Goal: Find contact information: Find contact information

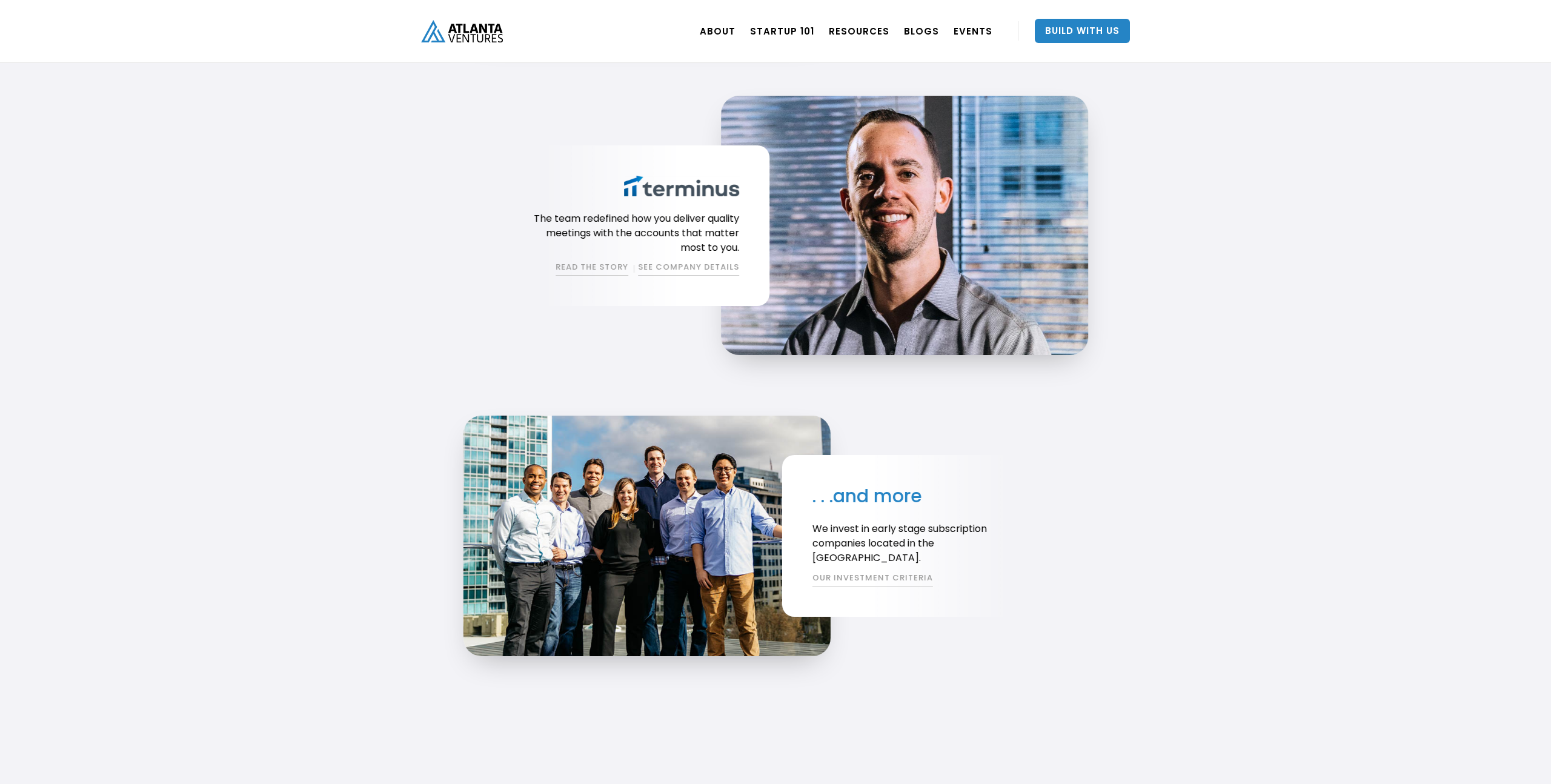
scroll to position [2119, 0]
click at [681, 268] on link "SEE COMPANY DETAILS" at bounding box center [689, 267] width 101 height 15
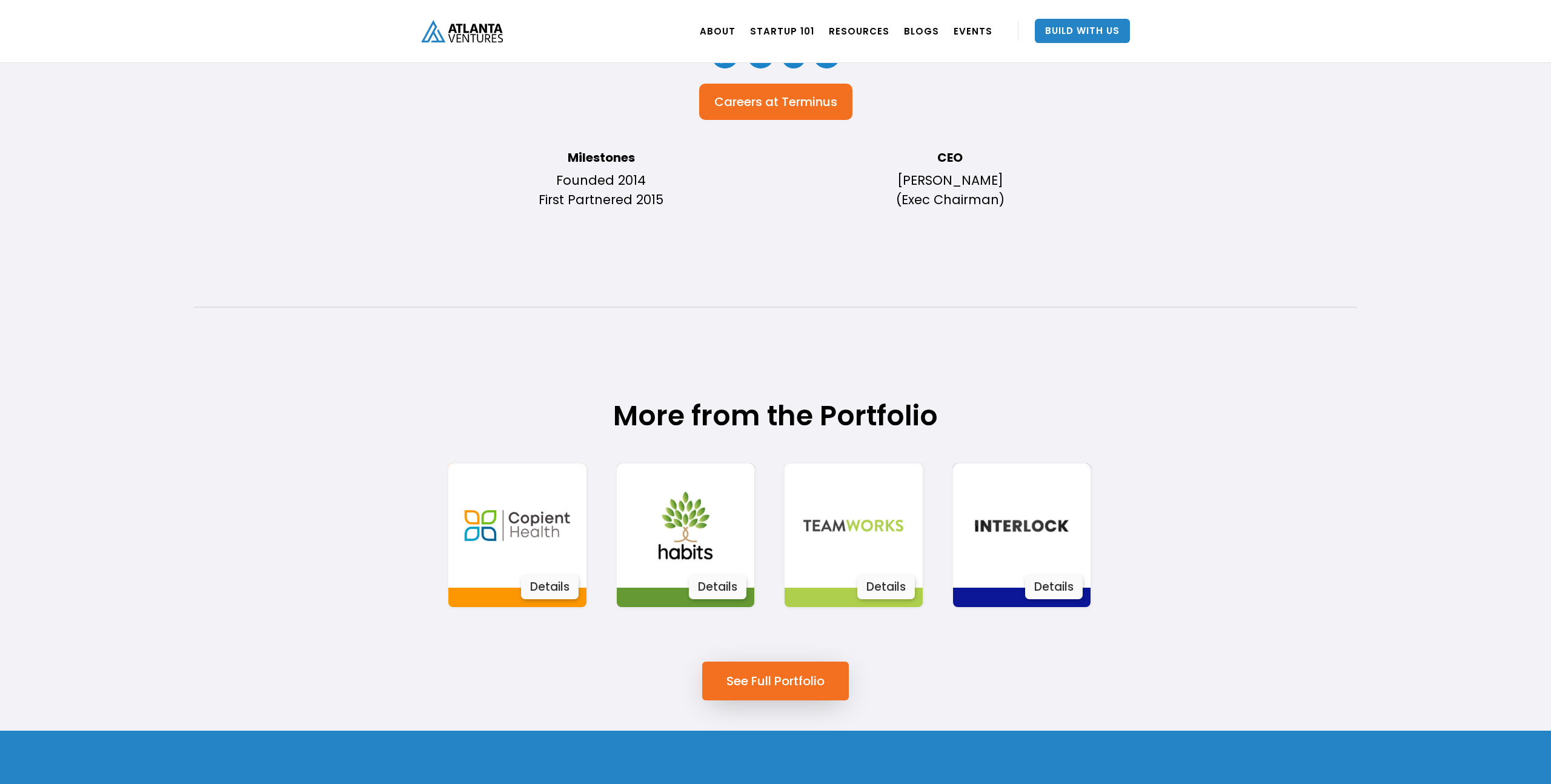
scroll to position [438, 0]
click at [789, 665] on link "See Full Portfolio" at bounding box center [775, 680] width 147 height 39
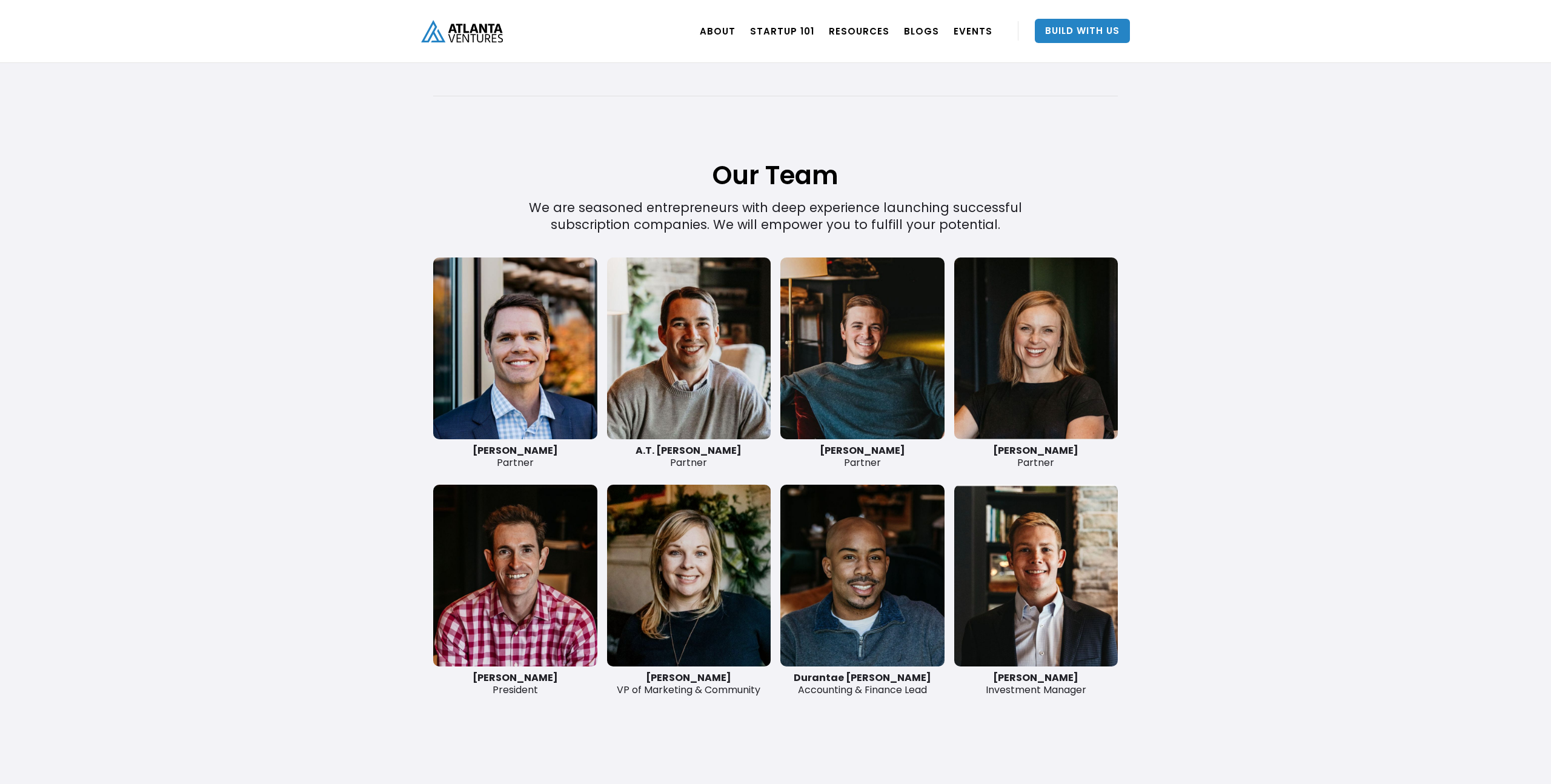
scroll to position [2690, 0]
click at [1041, 575] on link at bounding box center [1036, 575] width 164 height 181
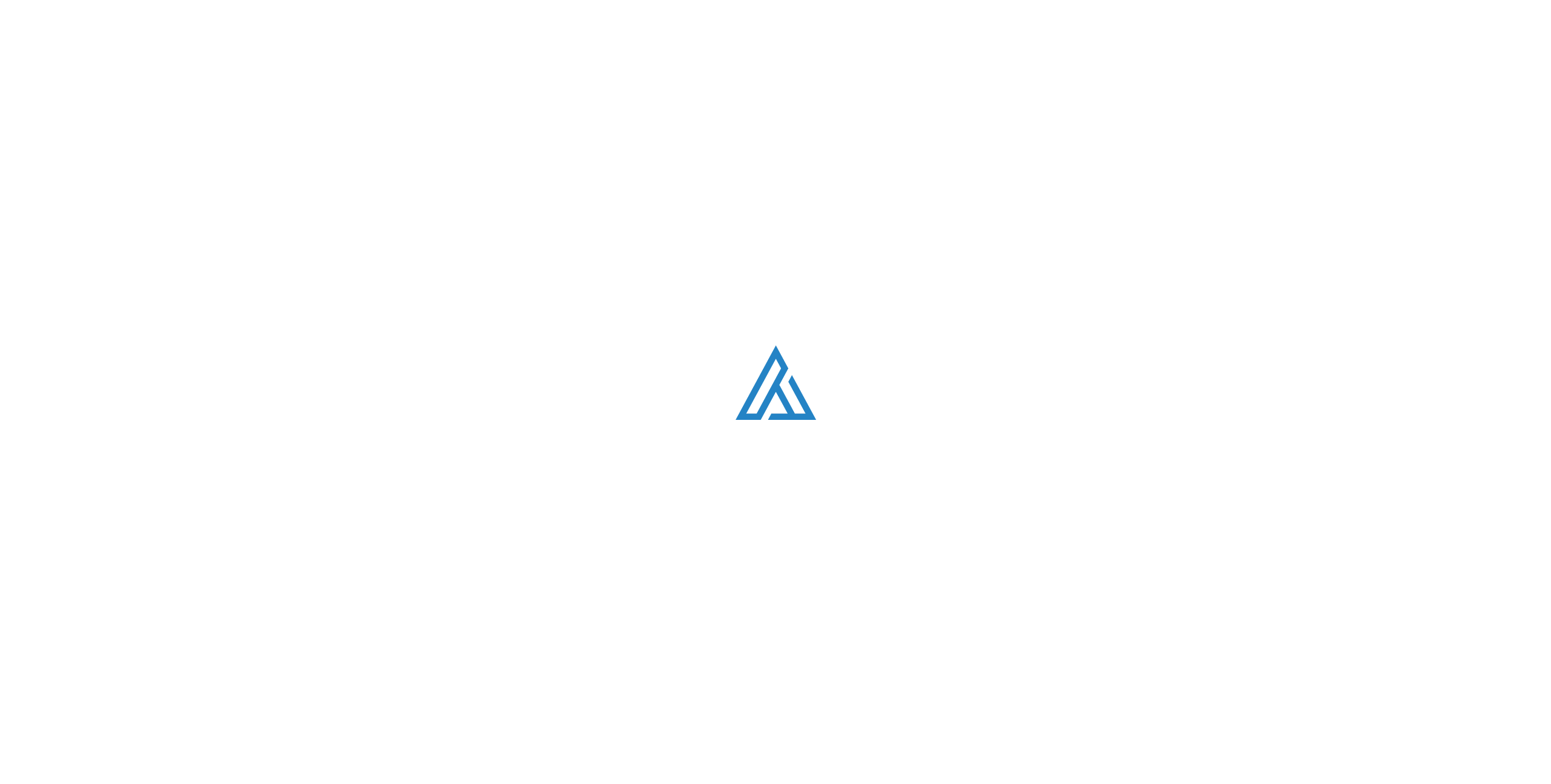
scroll to position [2690, 0]
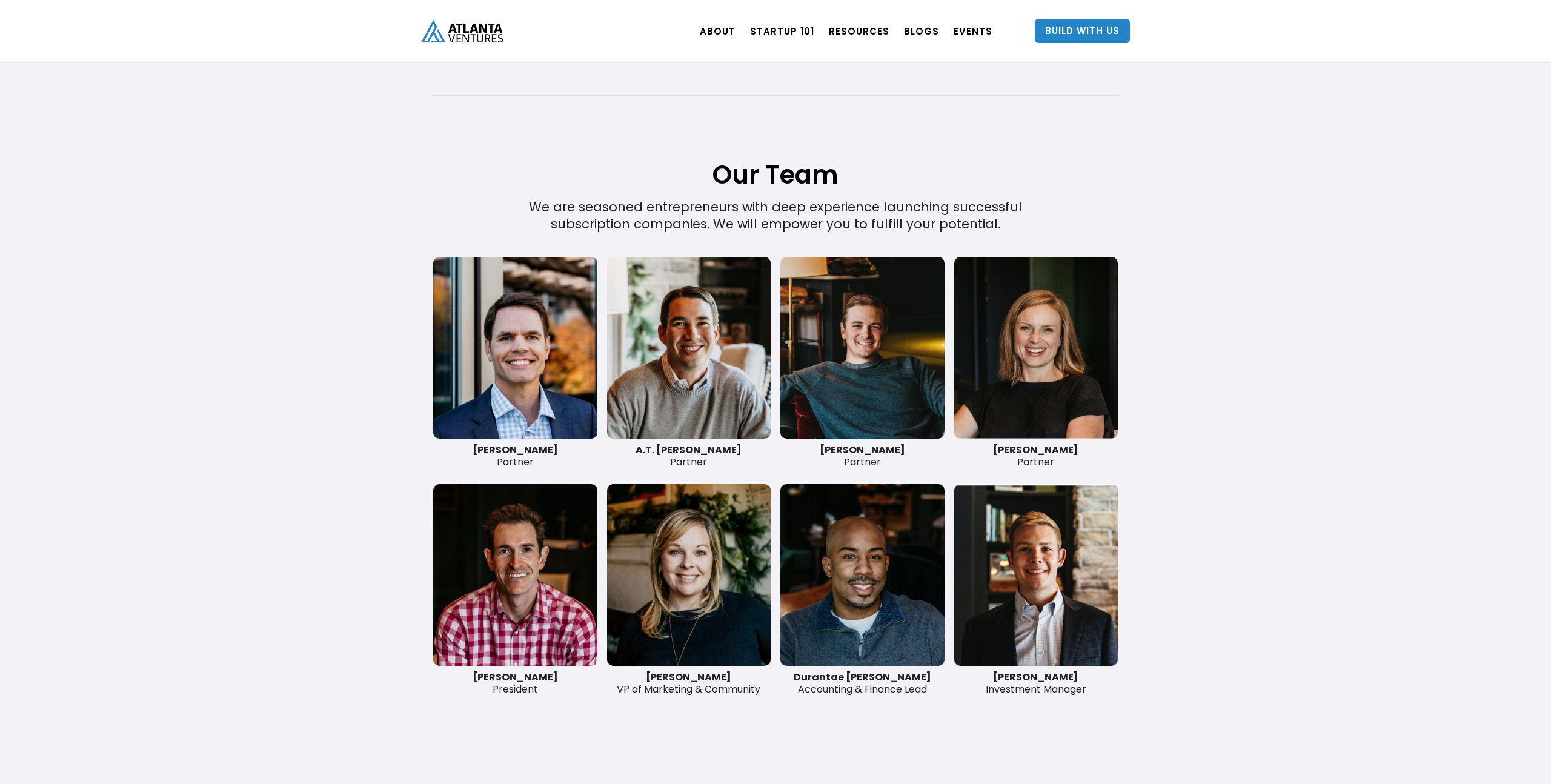
click at [874, 413] on link at bounding box center [862, 347] width 164 height 181
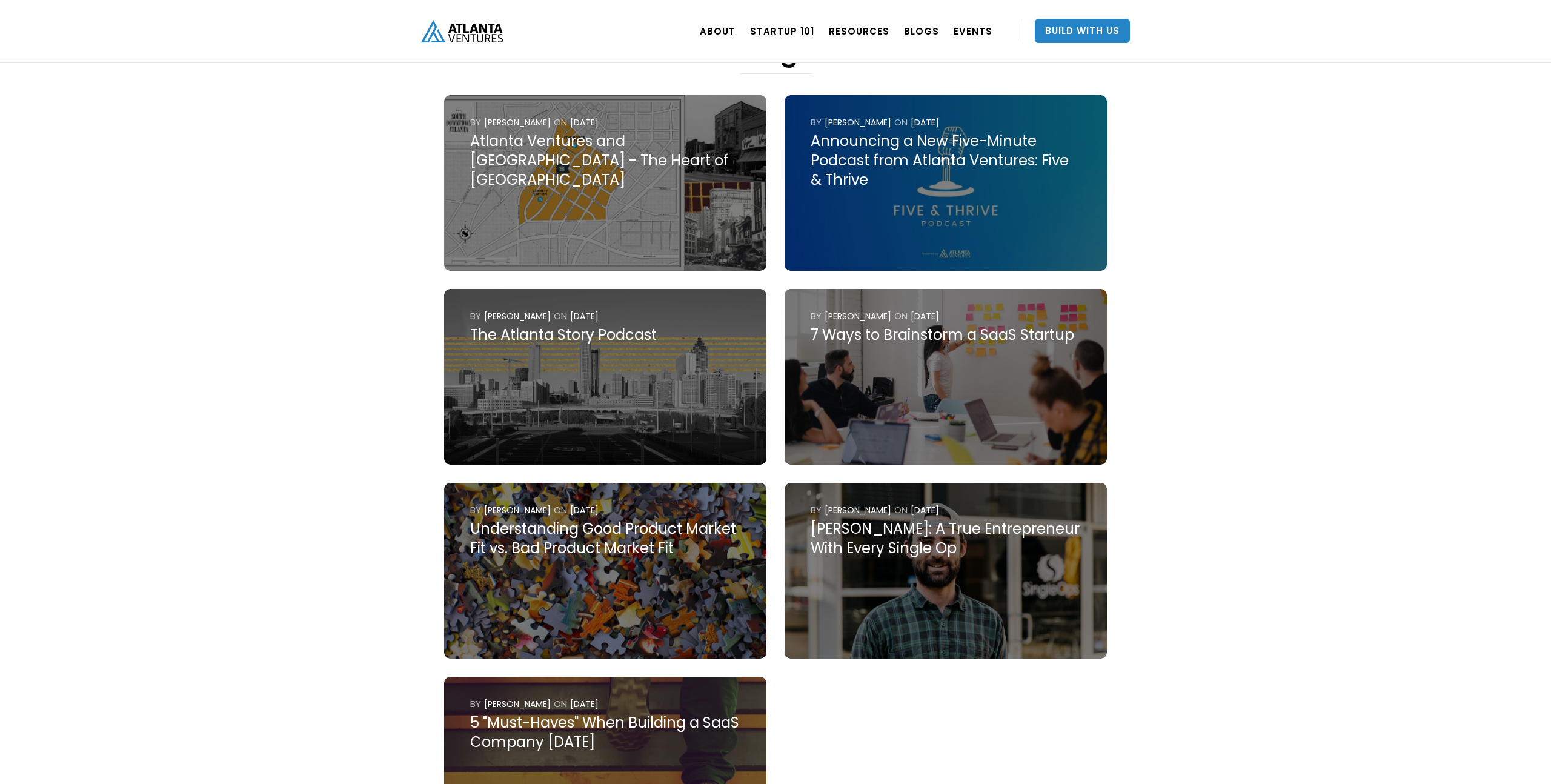
scroll to position [570, 0]
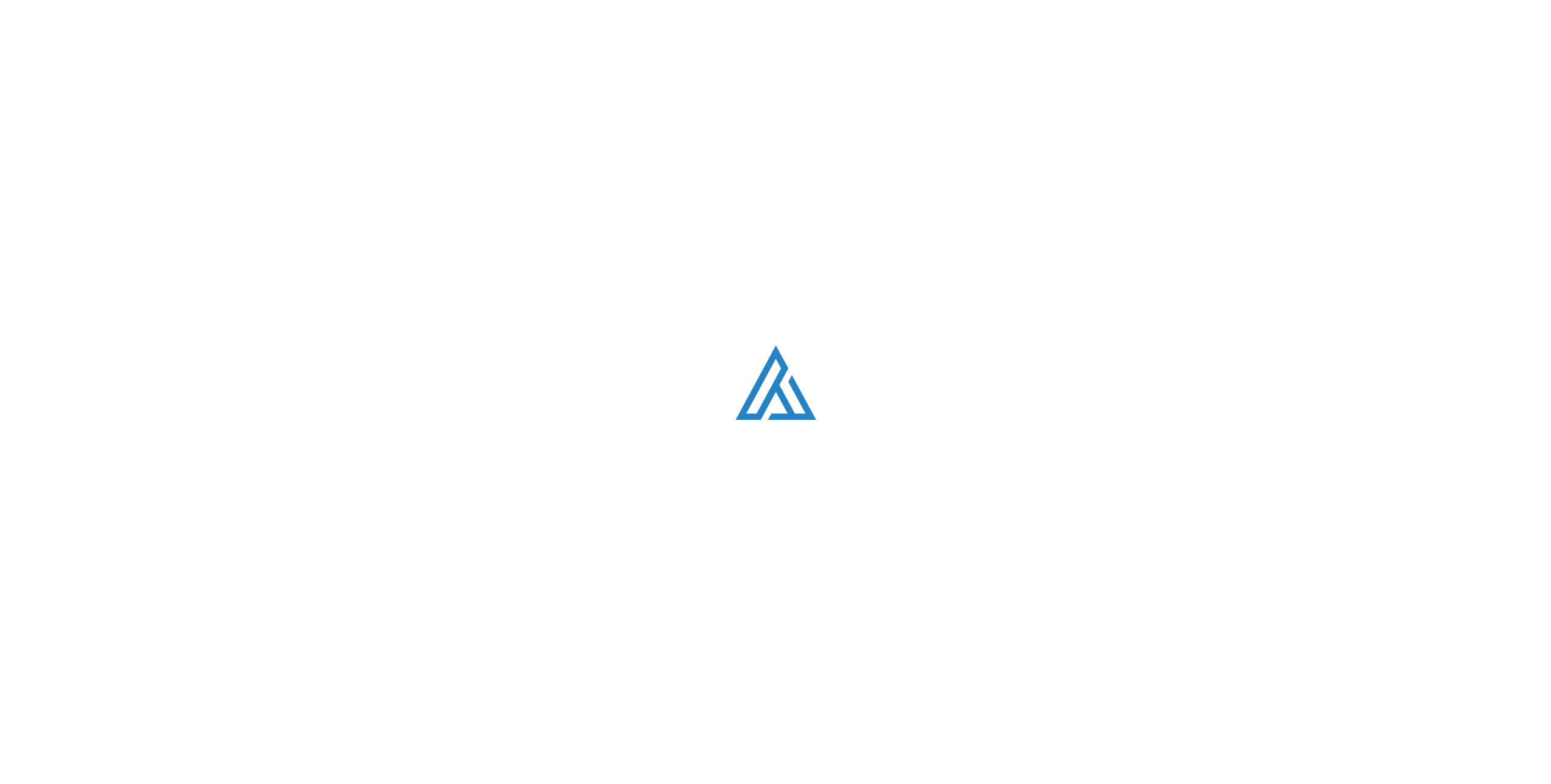
scroll to position [2690, 0]
